Goal: Information Seeking & Learning: Check status

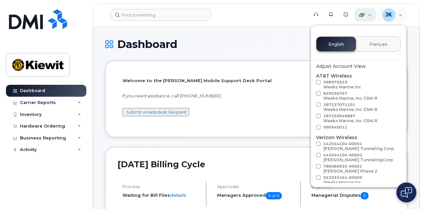
click at [364, 13] on icon at bounding box center [361, 14] width 5 height 5
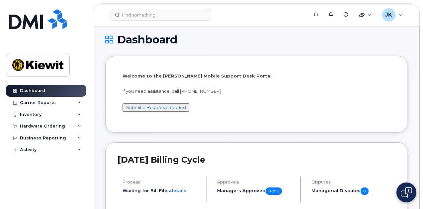
scroll to position [166, 0]
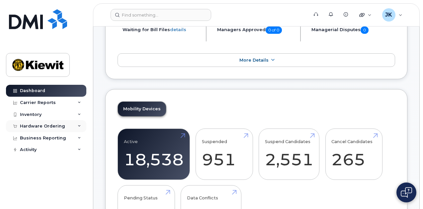
click at [63, 128] on div "Hardware Ordering" at bounding box center [46, 126] width 80 height 12
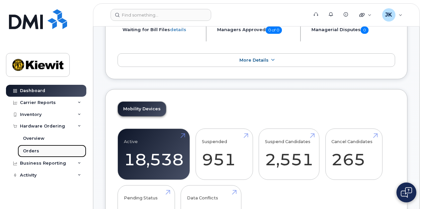
click at [46, 151] on link "Orders" at bounding box center [52, 151] width 69 height 13
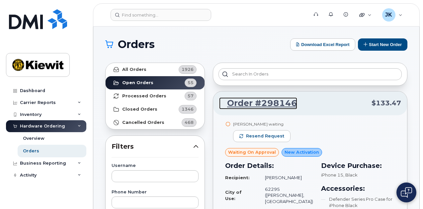
click at [259, 103] on link "Order #298146" at bounding box center [258, 104] width 78 height 12
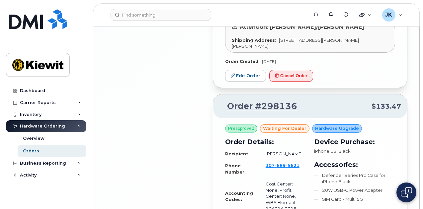
scroll to position [1546, 0]
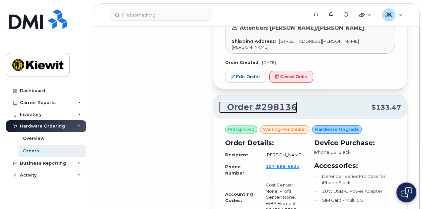
drag, startPoint x: 271, startPoint y: 95, endPoint x: 275, endPoint y: 98, distance: 4.0
click at [271, 101] on link "Order #298136" at bounding box center [258, 107] width 78 height 12
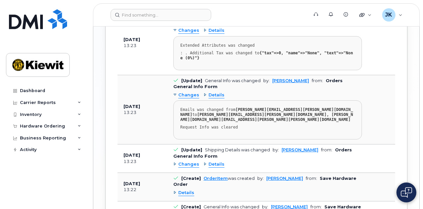
scroll to position [836, 0]
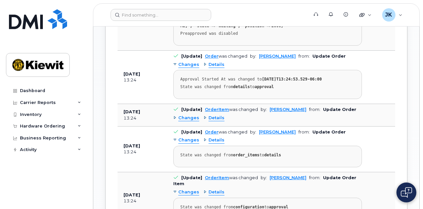
scroll to position [505, 0]
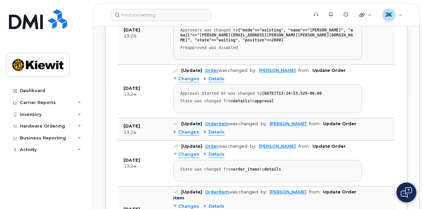
click at [189, 152] on span "Changes" at bounding box center [188, 155] width 21 height 6
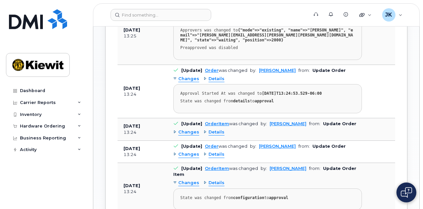
click at [190, 152] on span "Changes" at bounding box center [188, 155] width 21 height 6
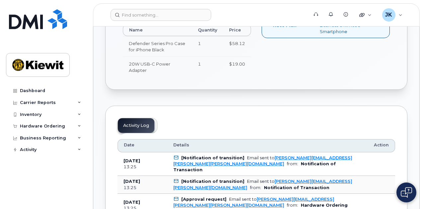
scroll to position [306, 0]
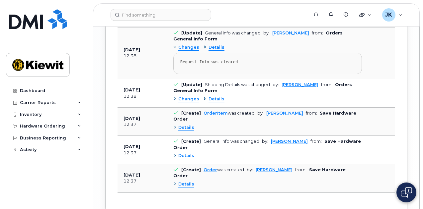
scroll to position [971, 0]
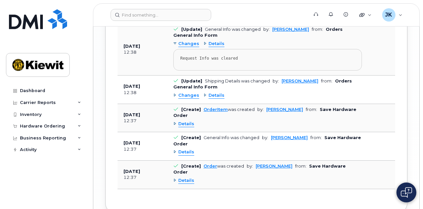
click at [283, 176] on div "Details" at bounding box center [267, 181] width 188 height 11
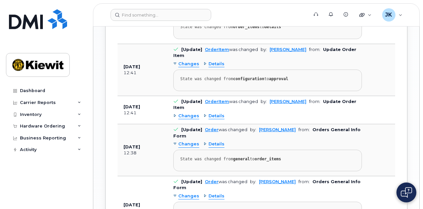
scroll to position [739, 0]
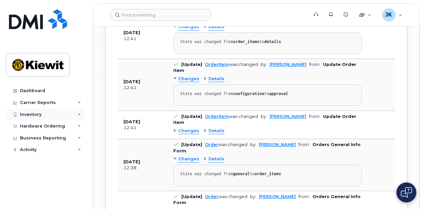
click at [36, 114] on div "Inventory" at bounding box center [31, 114] width 22 height 5
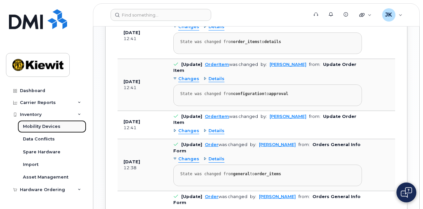
click at [43, 126] on div "Mobility Devices" at bounding box center [41, 127] width 37 height 6
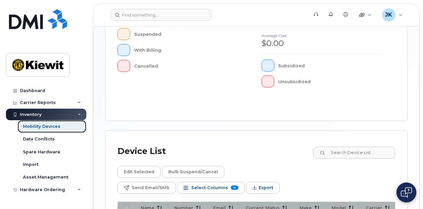
scroll to position [309, 0]
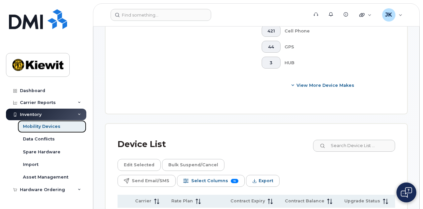
scroll to position [419, 0]
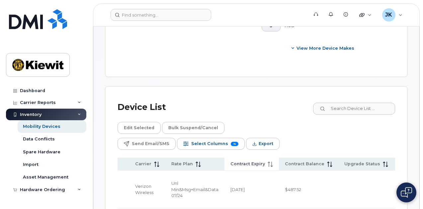
click at [270, 162] on icon at bounding box center [269, 162] width 2 height 1
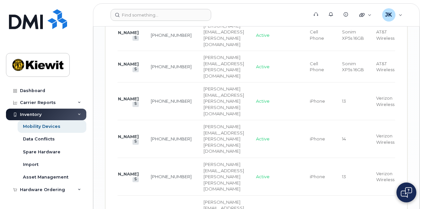
scroll to position [0, 0]
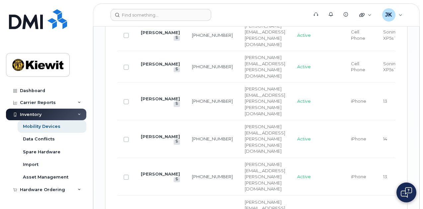
drag, startPoint x: 272, startPoint y: 147, endPoint x: 113, endPoint y: 92, distance: 168.0
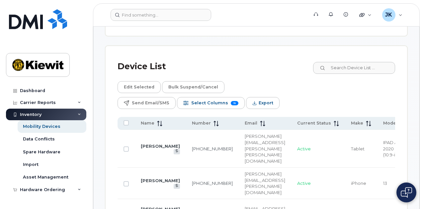
scroll to position [460, 0]
drag, startPoint x: 313, startPoint y: 110, endPoint x: 306, endPoint y: 103, distance: 9.4
drag, startPoint x: 298, startPoint y: 70, endPoint x: 409, endPoint y: 78, distance: 111.0
click at [291, 199] on td "SSOVA@JET-PIPE.COM" at bounding box center [264, 212] width 52 height 26
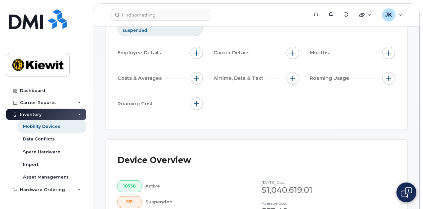
scroll to position [62, 0]
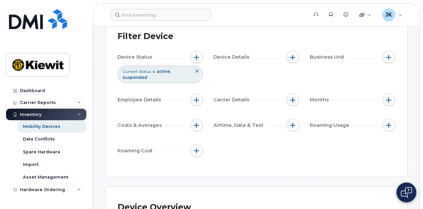
click at [335, 153] on div "Device Status Current Status is active suspended Device Details Business Unit E…" at bounding box center [255, 105] width 277 height 108
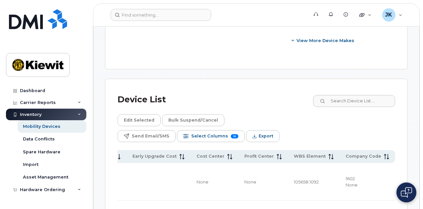
scroll to position [360, 0]
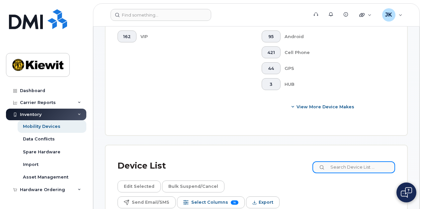
click at [362, 162] on input at bounding box center [353, 168] width 83 height 12
type input "110200"
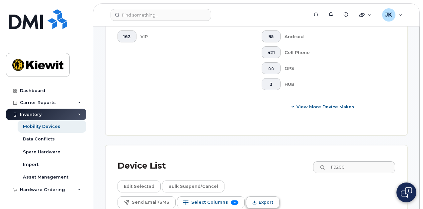
click at [273, 198] on span "Export" at bounding box center [265, 203] width 15 height 10
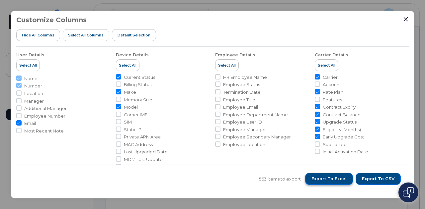
click at [332, 177] on span "Export to Excel" at bounding box center [328, 179] width 35 height 6
click at [406, 18] on icon "Close" at bounding box center [405, 19] width 5 height 5
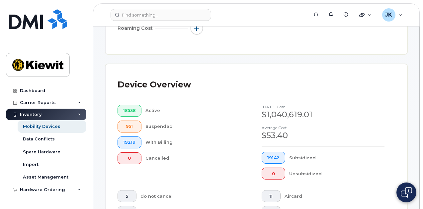
scroll to position [317, 0]
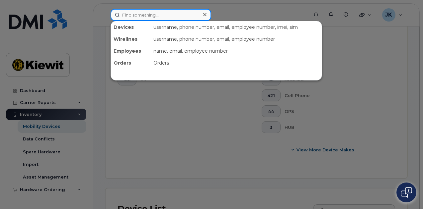
click at [133, 17] on input at bounding box center [160, 15] width 100 height 12
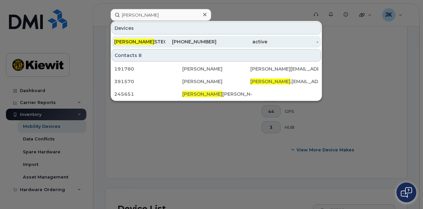
click at [147, 40] on div "MINDY STECKMEST" at bounding box center [139, 41] width 51 height 7
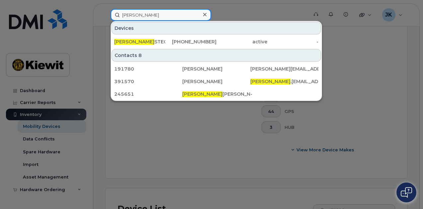
drag, startPoint x: 146, startPoint y: 16, endPoint x: 71, endPoint y: 6, distance: 75.3
click at [105, 9] on div "mindy Devices MINDY STECKMEST 720-737-5215 active - Contacts 8 191780 Melinda B…" at bounding box center [207, 15] width 204 height 12
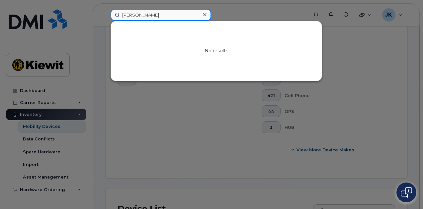
type input "jamie krussel"
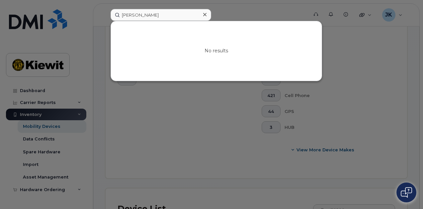
click at [205, 14] on icon at bounding box center [204, 14] width 3 height 5
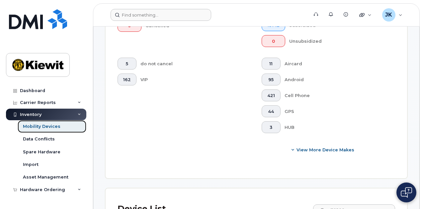
click at [42, 128] on div "Mobility Devices" at bounding box center [41, 127] width 37 height 6
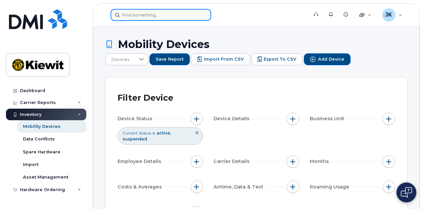
click at [152, 16] on input at bounding box center [160, 15] width 100 height 12
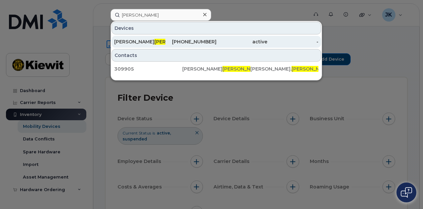
click at [173, 45] on div "303-204-7548" at bounding box center [190, 42] width 51 height 12
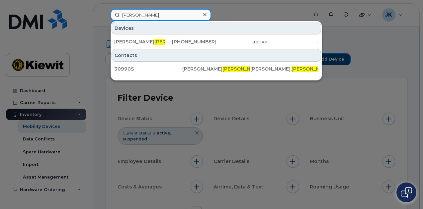
drag, startPoint x: 146, startPoint y: 16, endPoint x: 94, endPoint y: 13, distance: 51.8
click at [105, 13] on div "Krussel Devices JENNIFER KRUSSEL 303-204-7548 active - Contacts 309905 Jennifer…" at bounding box center [207, 15] width 204 height 12
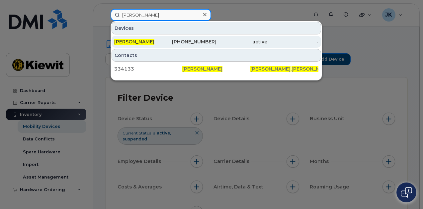
type input "sharon henry"
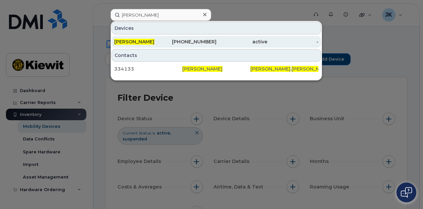
click at [146, 39] on span "[PERSON_NAME]" at bounding box center [134, 42] width 40 height 6
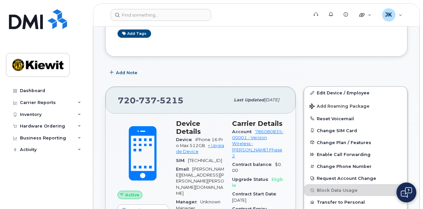
scroll to position [133, 0]
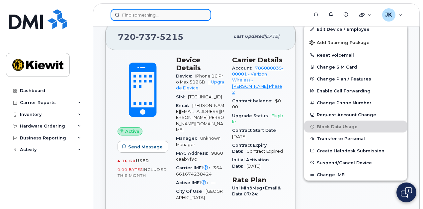
click at [140, 14] on input at bounding box center [160, 15] width 100 height 12
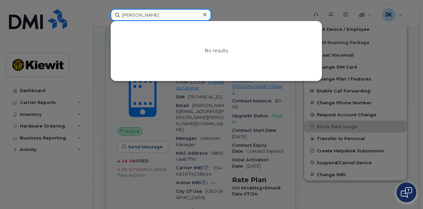
type input "[PERSON_NAME]"
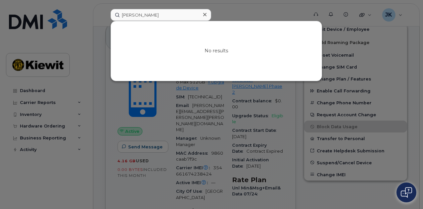
click at [239, 8] on div at bounding box center [211, 104] width 423 height 209
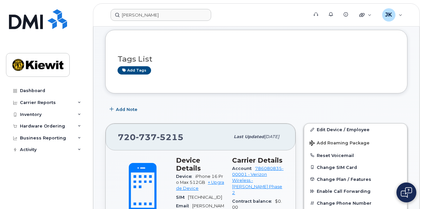
scroll to position [0, 0]
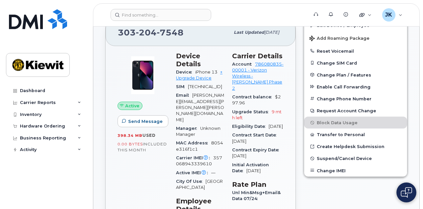
scroll to position [166, 0]
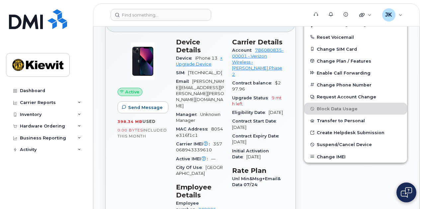
drag, startPoint x: 238, startPoint y: 126, endPoint x: 272, endPoint y: 131, distance: 34.1
click at [272, 131] on section "Carrier Details Account 786080835-00001 - Verizon Wireless - Kiewit Phase 2 Con…" at bounding box center [257, 100] width 51 height 124
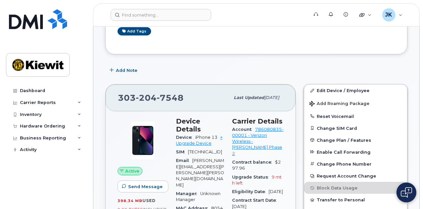
scroll to position [33, 0]
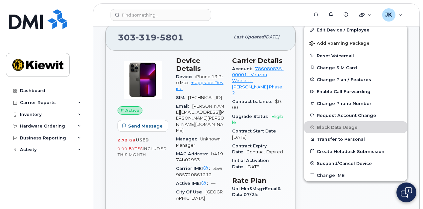
scroll to position [199, 0]
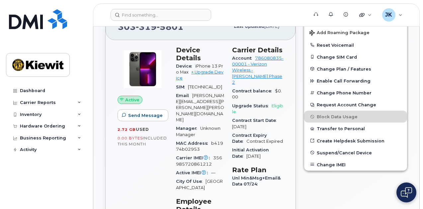
drag, startPoint x: 238, startPoint y: 119, endPoint x: 273, endPoint y: 119, distance: 34.2
click at [273, 119] on div "Contract Start Date [DATE]" at bounding box center [257, 123] width 51 height 15
click at [278, 138] on div "Contract Expiry Date Contract Expired" at bounding box center [257, 138] width 51 height 15
click at [195, 64] on span "Device" at bounding box center [185, 66] width 19 height 5
click at [215, 70] on link "+ Upgrade Device" at bounding box center [199, 75] width 47 height 11
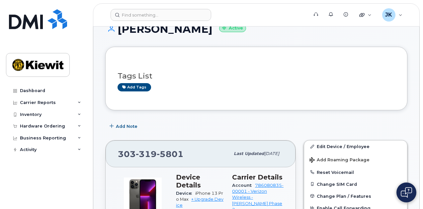
scroll to position [0, 0]
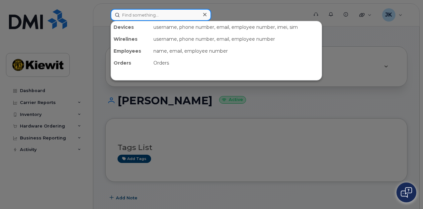
click at [138, 13] on input at bounding box center [160, 15] width 100 height 12
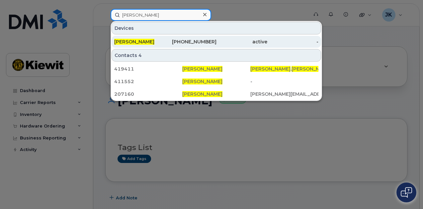
type input "matthew nelson"
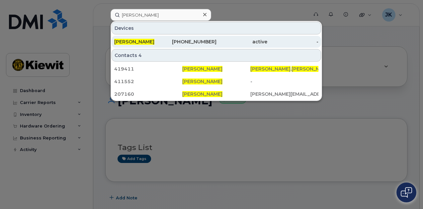
click at [163, 39] on div "MATTHEW NELSON" at bounding box center [139, 41] width 51 height 7
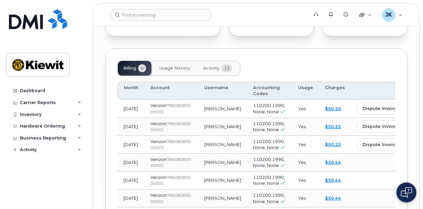
scroll to position [890, 0]
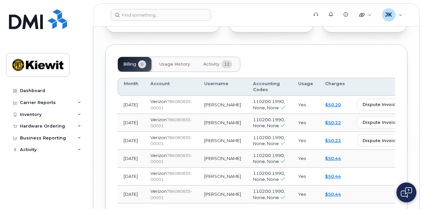
click at [211, 62] on span "Activity" at bounding box center [211, 64] width 16 height 5
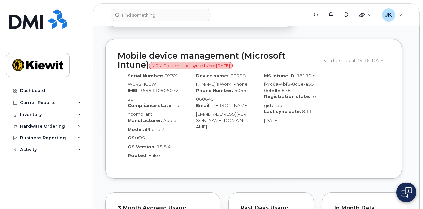
scroll to position [697, 0]
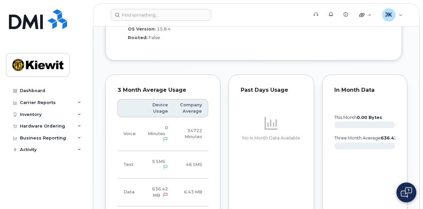
click at [219, 158] on div "3 Month Average Usage Device Usage Company Average Voice 0 Minutes 34722 Minute…" at bounding box center [162, 150] width 123 height 158
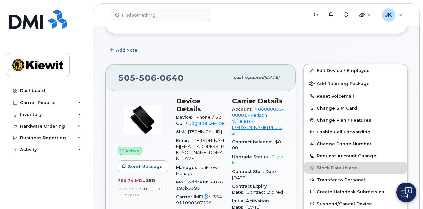
scroll to position [0, 0]
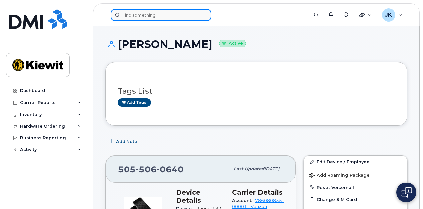
click at [156, 11] on input at bounding box center [160, 15] width 100 height 12
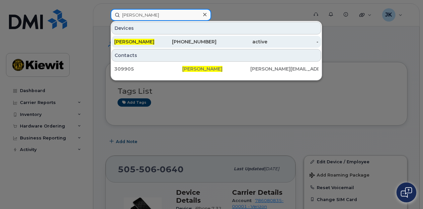
type input "[PERSON_NAME]"
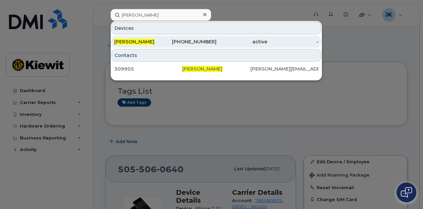
click at [198, 41] on div "[PHONE_NUMBER]" at bounding box center [190, 41] width 51 height 7
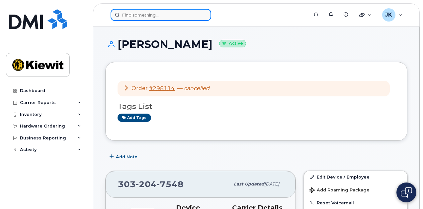
click at [151, 17] on input at bounding box center [160, 15] width 100 height 12
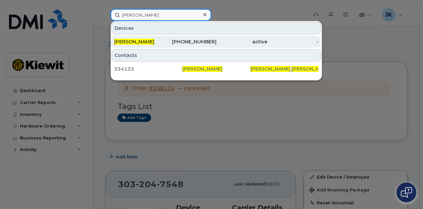
type input "[PERSON_NAME]"
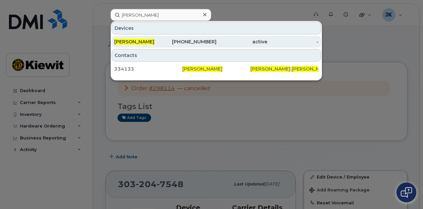
click at [178, 40] on div "[PHONE_NUMBER]" at bounding box center [190, 41] width 51 height 7
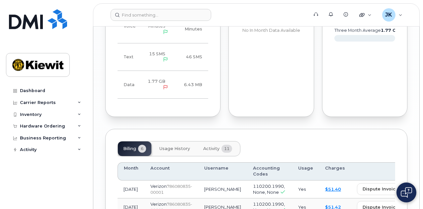
scroll to position [846, 0]
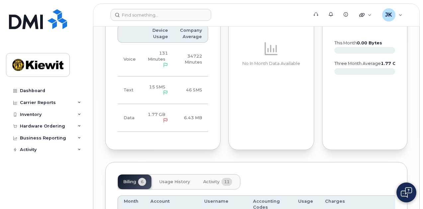
click at [170, 179] on span "Usage History" at bounding box center [174, 181] width 31 height 5
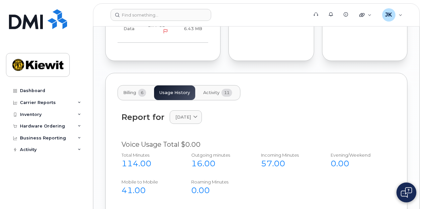
scroll to position [946, 0]
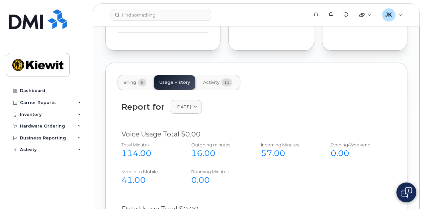
click at [211, 80] on span "Activity" at bounding box center [211, 82] width 16 height 5
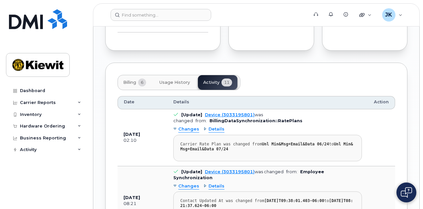
click at [168, 80] on span "Usage History" at bounding box center [174, 82] width 31 height 5
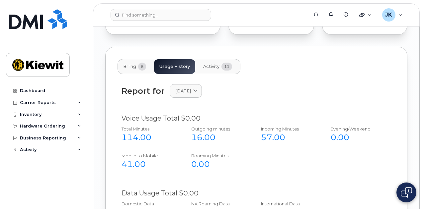
scroll to position [895, 0]
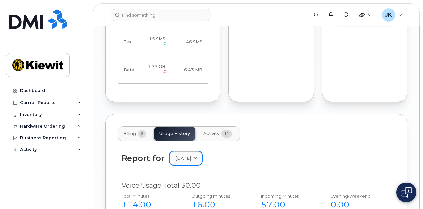
click at [197, 156] on icon at bounding box center [195, 158] width 4 height 4
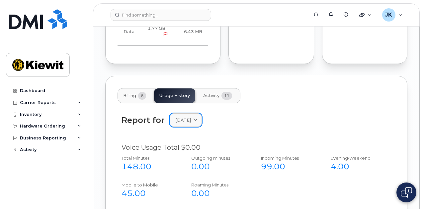
scroll to position [861, 0]
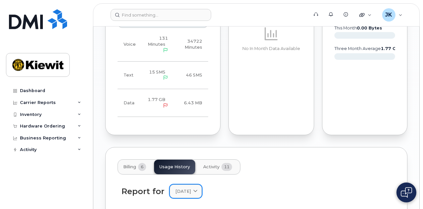
click at [198, 188] on span at bounding box center [195, 191] width 6 height 6
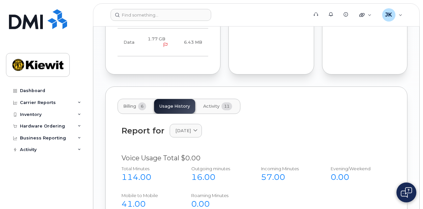
scroll to position [895, 0]
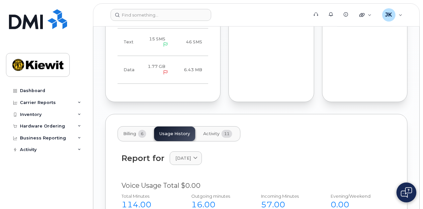
click at [140, 130] on span "6" at bounding box center [142, 134] width 8 height 8
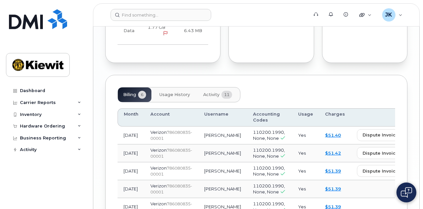
scroll to position [928, 0]
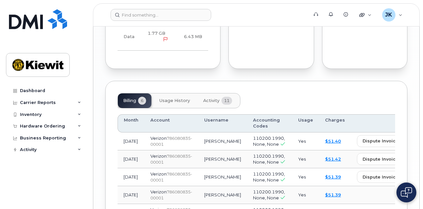
click at [415, 138] on span "view" at bounding box center [420, 141] width 10 height 6
